Goal: Navigation & Orientation: Find specific page/section

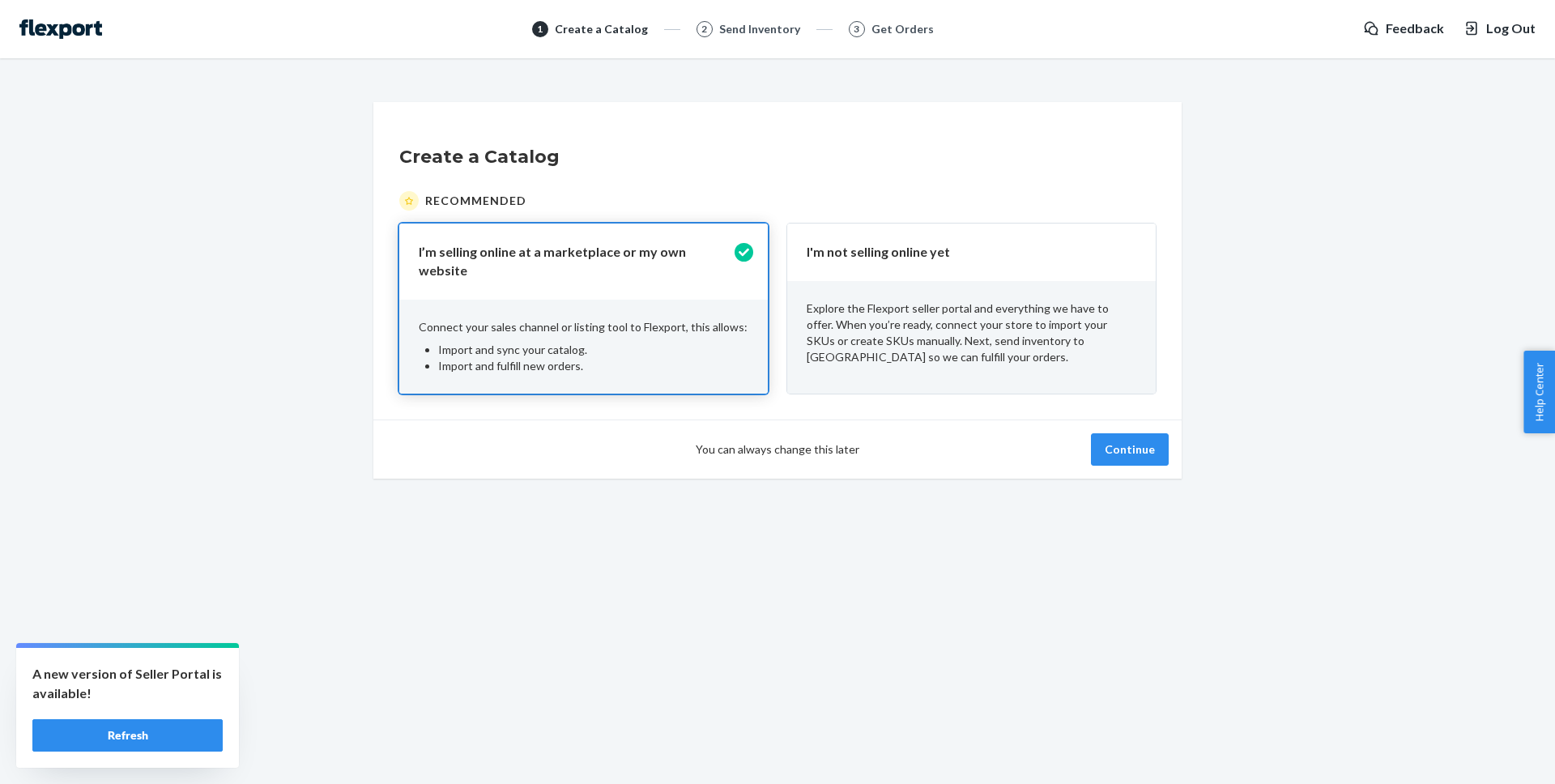
click at [724, 161] on h1 "Create a Catalog" at bounding box center [777, 157] width 756 height 26
click at [1147, 434] on button "Continue" at bounding box center [1129, 450] width 78 height 33
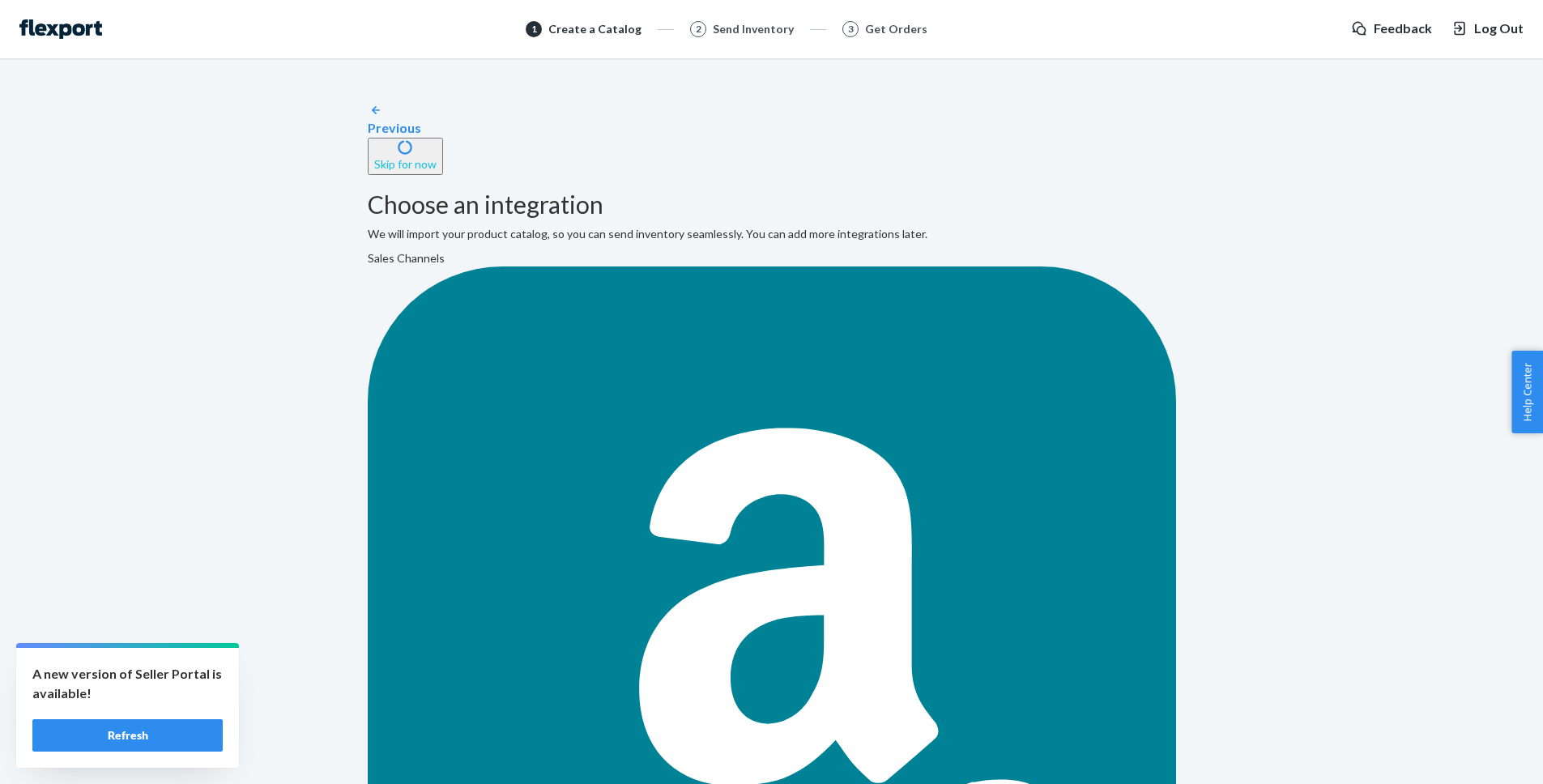
click at [443, 137] on button "Skip for now" at bounding box center [406, 156] width 75 height 38
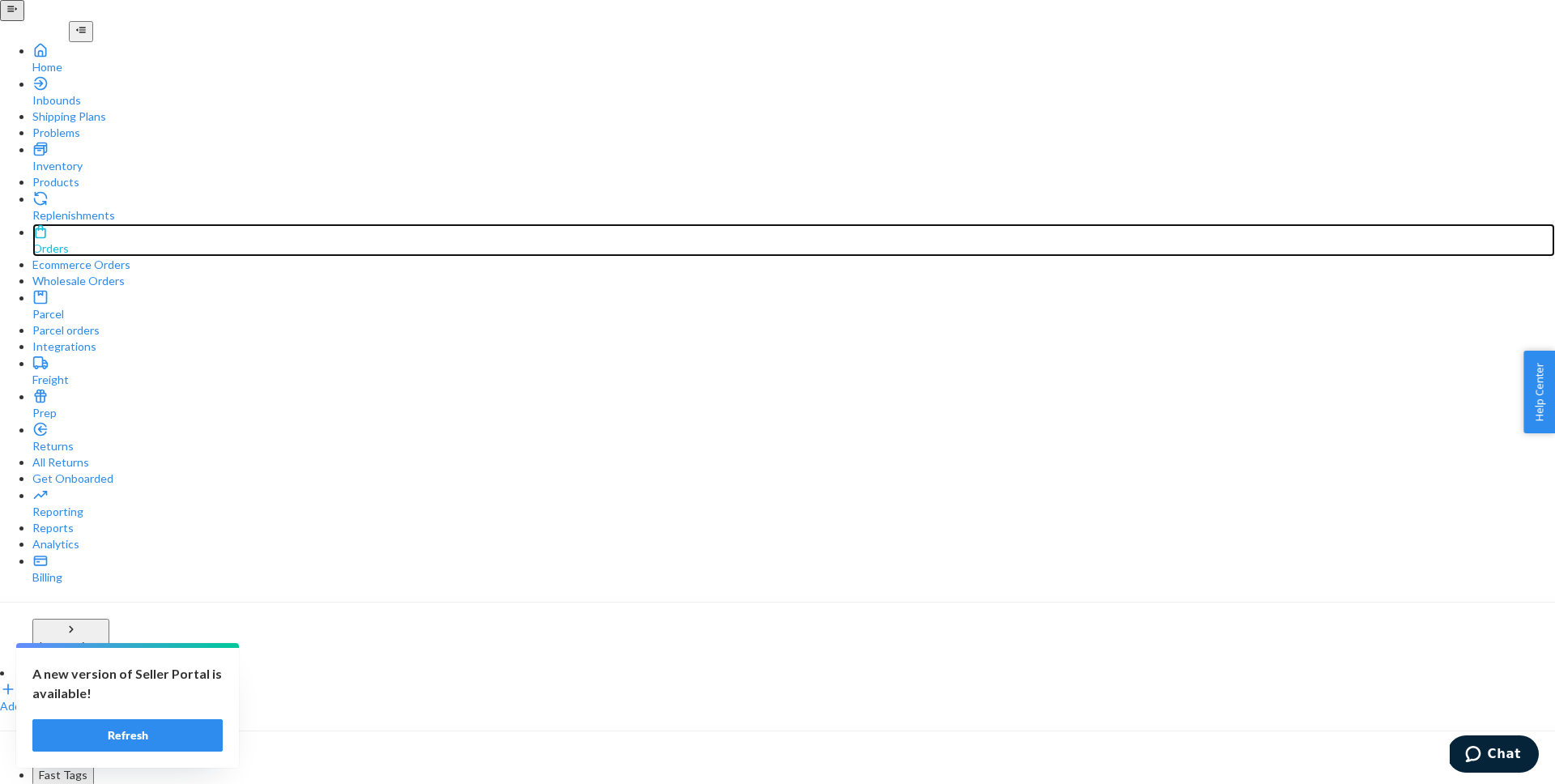
click at [68, 249] on div "Orders" at bounding box center [794, 249] width 1522 height 16
click at [69, 249] on div "Orders Ecommerce Orders Wholesale Orders" at bounding box center [794, 256] width 1522 height 65
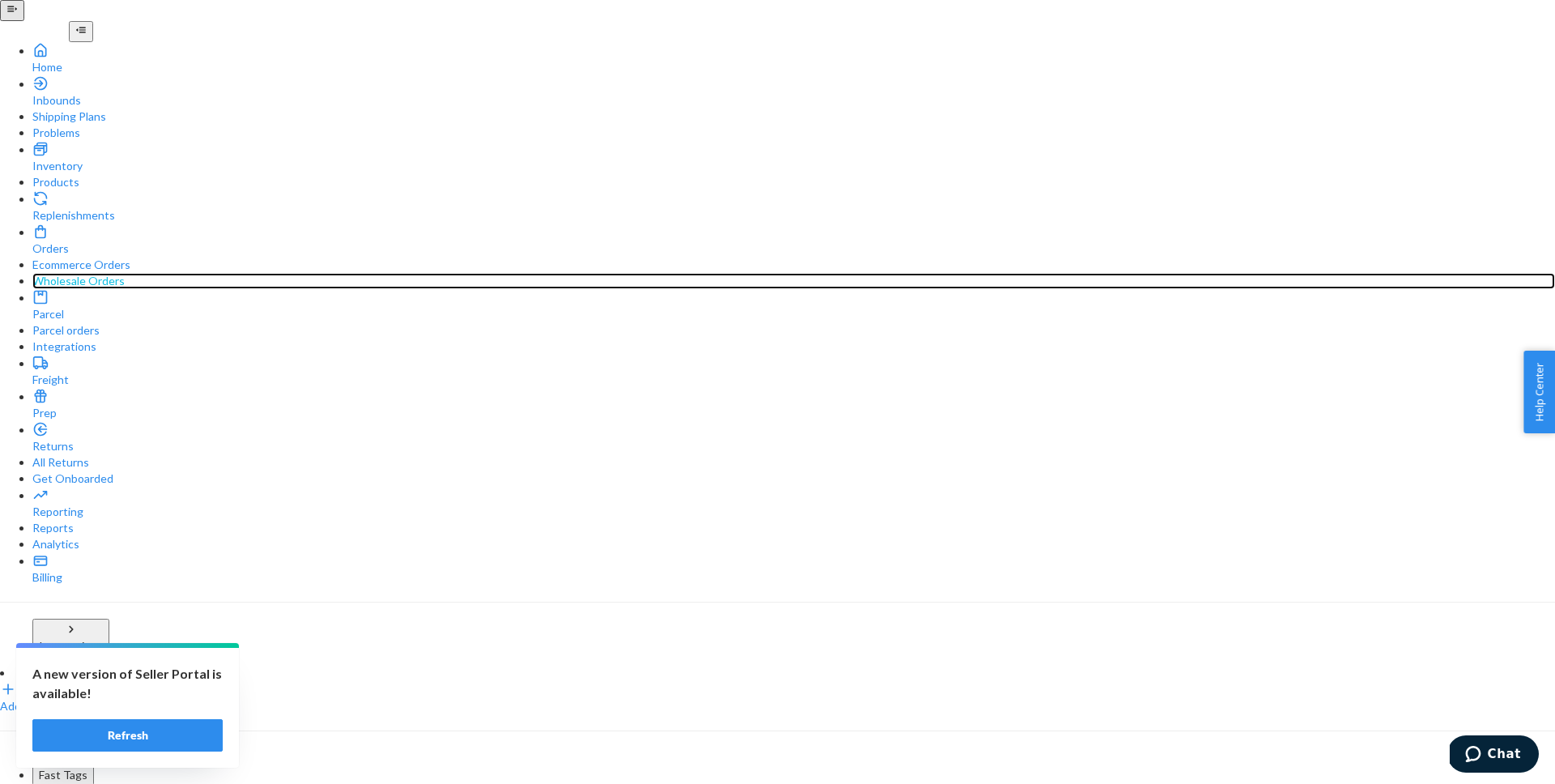
click at [85, 273] on div "Wholesale Orders" at bounding box center [794, 281] width 1522 height 16
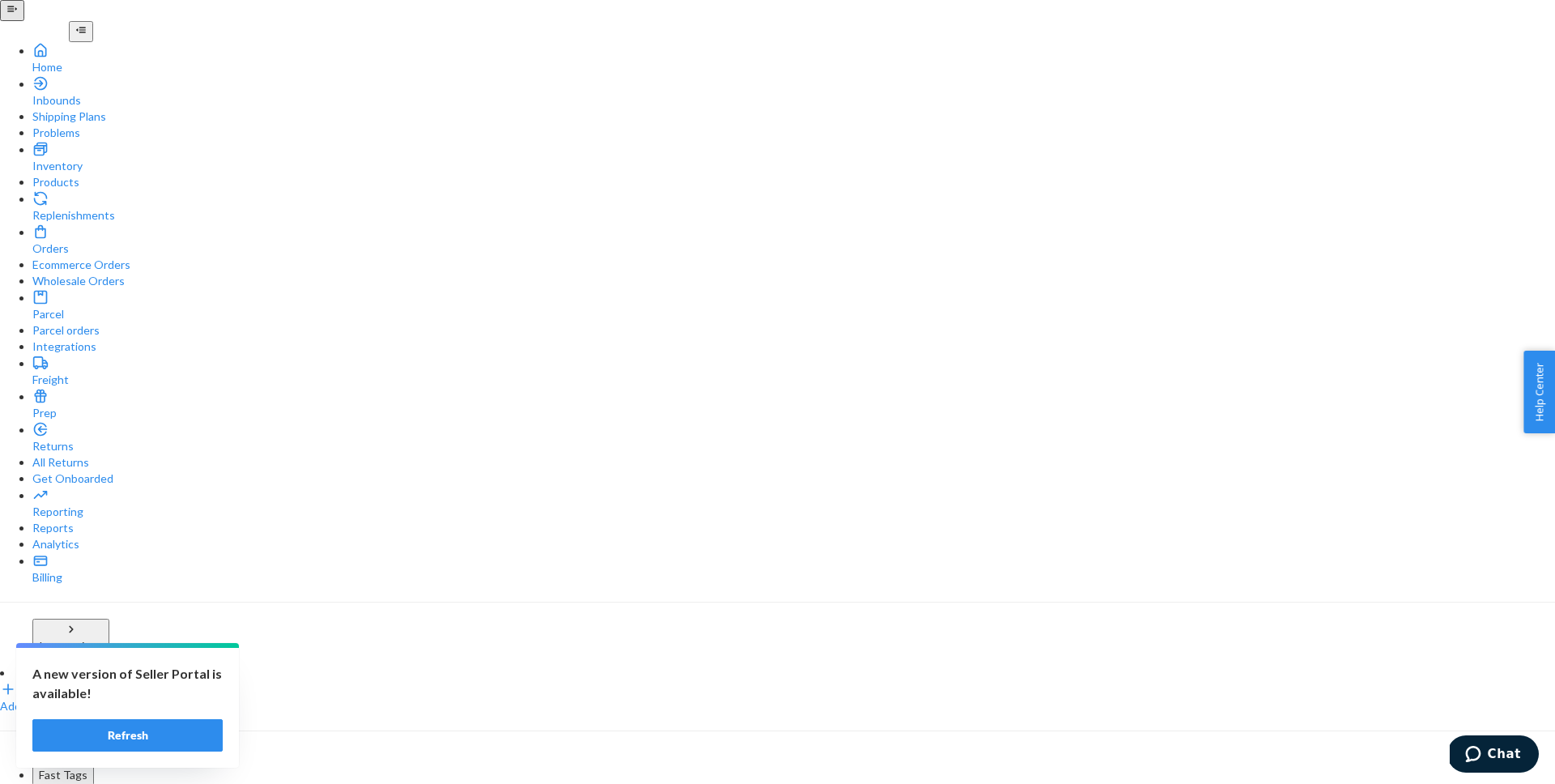
drag, startPoint x: 1507, startPoint y: 33, endPoint x: 1498, endPoint y: 31, distance: 9.2
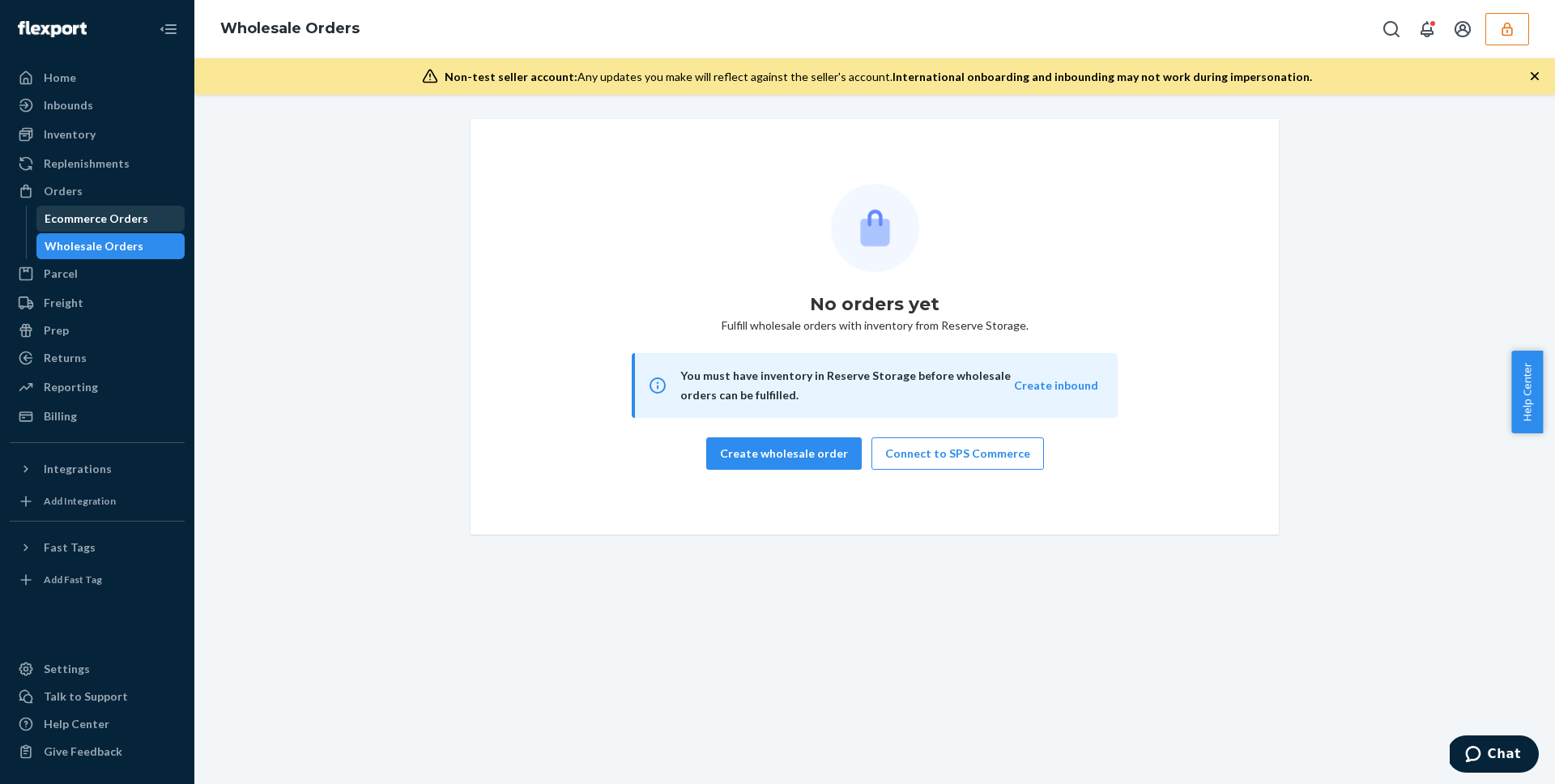
click at [64, 226] on div "Ecommerce Orders" at bounding box center [111, 219] width 146 height 23
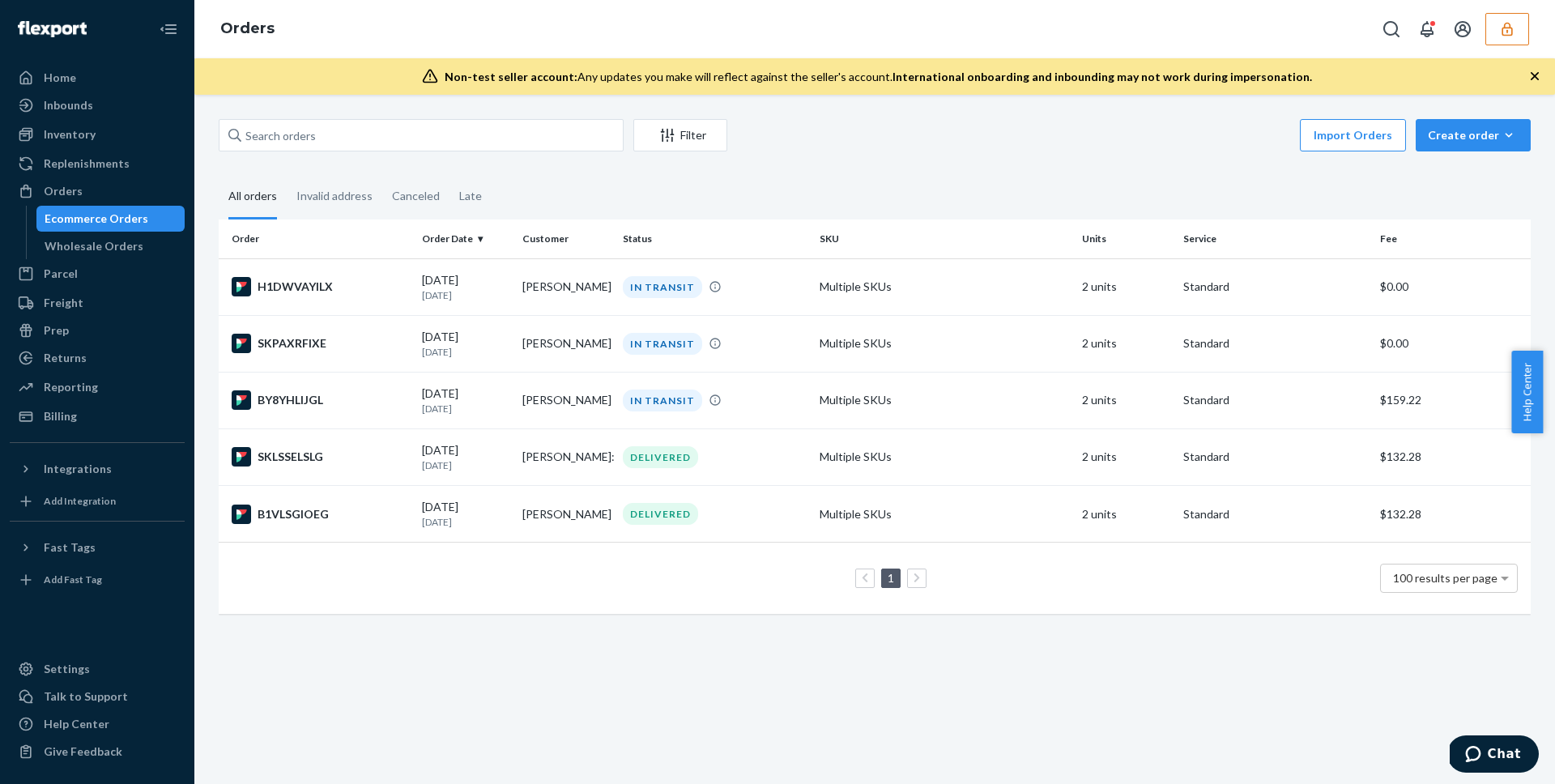
click at [1502, 43] on button "button" at bounding box center [1507, 29] width 43 height 33
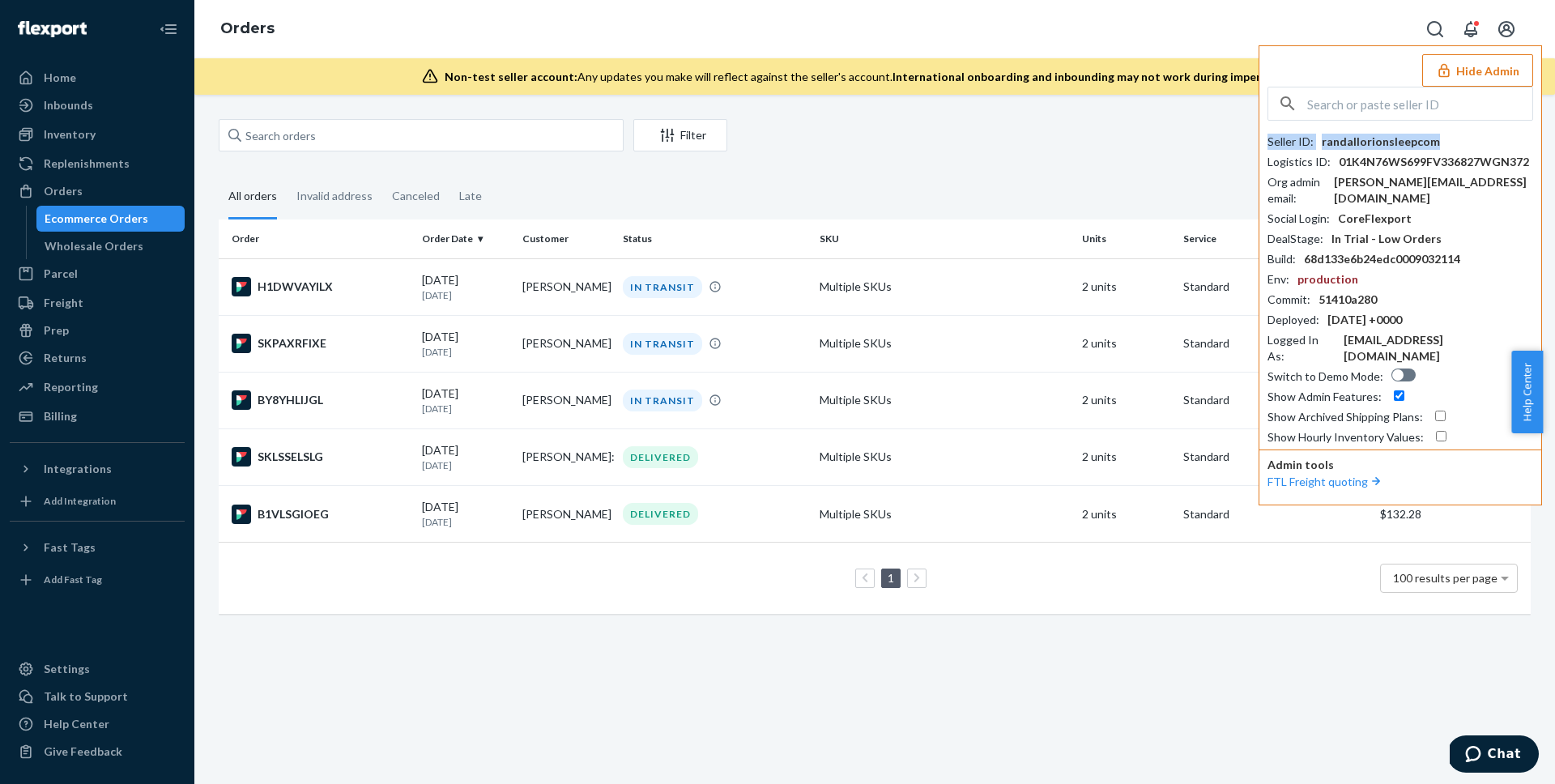
drag, startPoint x: 1266, startPoint y: 141, endPoint x: 1432, endPoint y: 141, distance: 166.0
click at [1432, 141] on div "Seller ID : randallorionsleepcom" at bounding box center [1400, 141] width 266 height 16
copy div "Seller ID : randallorionsleepcom"
click at [1483, 64] on button "Hide Admin" at bounding box center [1477, 70] width 111 height 33
